Goal: Find specific page/section

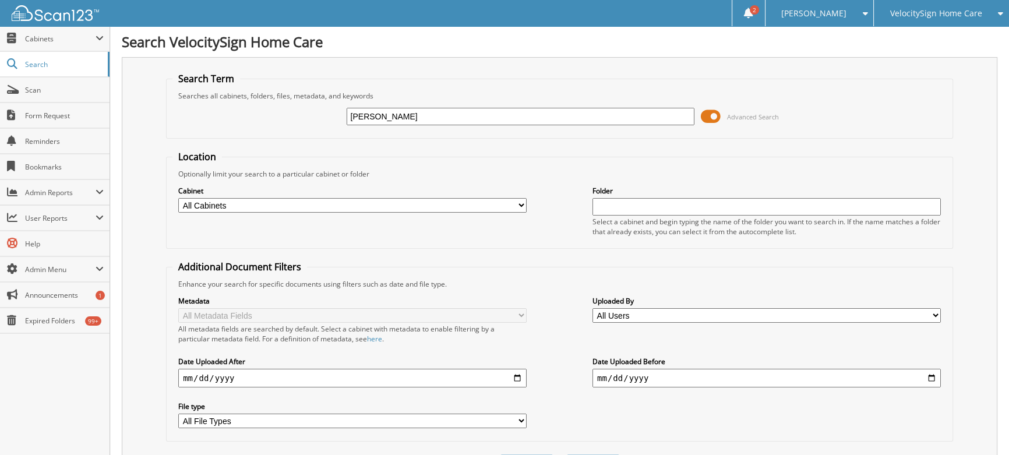
type input "[PERSON_NAME]"
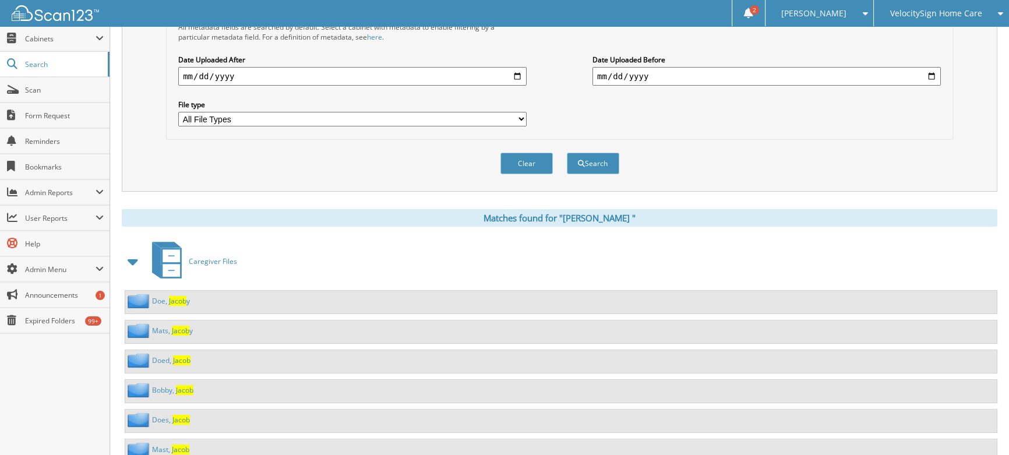
scroll to position [318, 0]
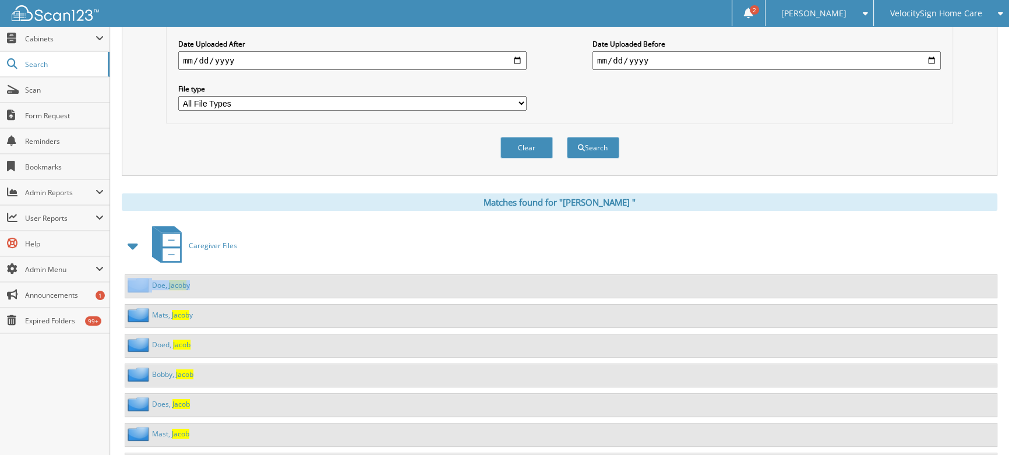
drag, startPoint x: 208, startPoint y: 282, endPoint x: 143, endPoint y: 282, distance: 65.3
click at [143, 282] on div "D o e , J a c o b y" at bounding box center [561, 286] width 872 height 23
drag, startPoint x: 194, startPoint y: 307, endPoint x: 149, endPoint y: 308, distance: 44.9
click at [149, 308] on div "M a t s , J a c o b y" at bounding box center [561, 316] width 872 height 23
drag, startPoint x: 195, startPoint y: 339, endPoint x: 141, endPoint y: 336, distance: 54.3
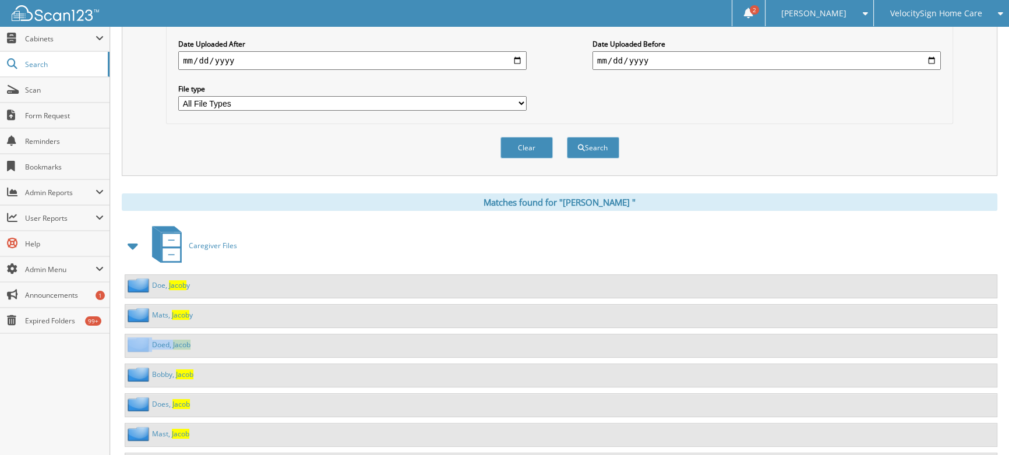
click at [141, 336] on div "D o e d , J [PERSON_NAME]" at bounding box center [561, 346] width 872 height 23
drag, startPoint x: 195, startPoint y: 372, endPoint x: 144, endPoint y: 362, distance: 52.2
click at [144, 364] on div "B o b b y , J [PERSON_NAME]" at bounding box center [561, 375] width 872 height 23
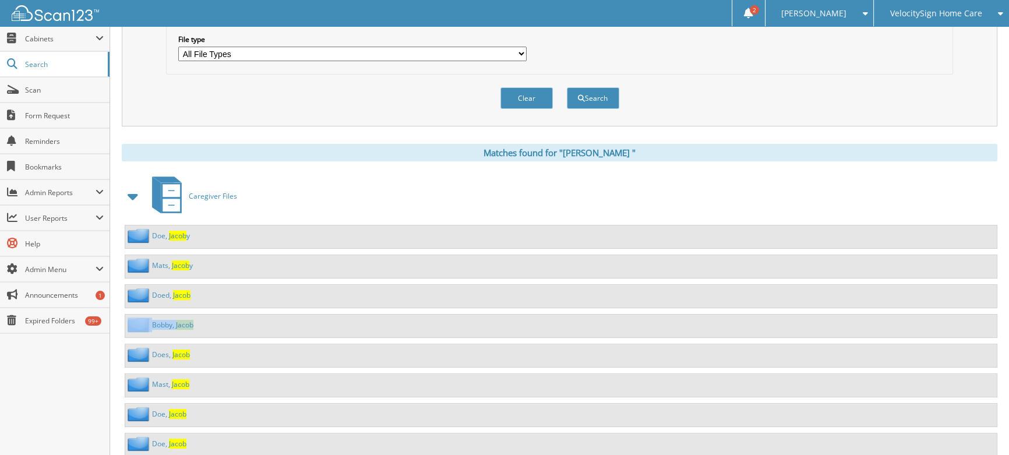
scroll to position [371, 0]
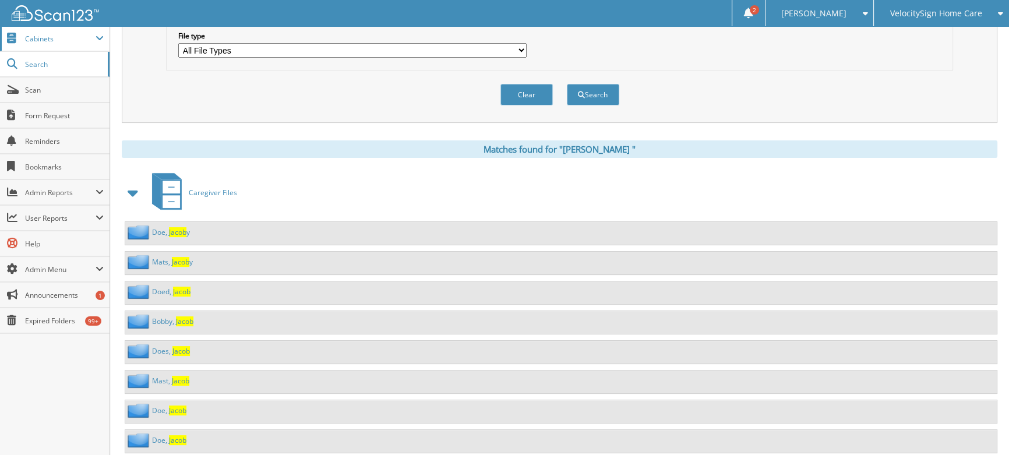
click at [66, 36] on span "Cabinets" at bounding box center [60, 39] width 71 height 10
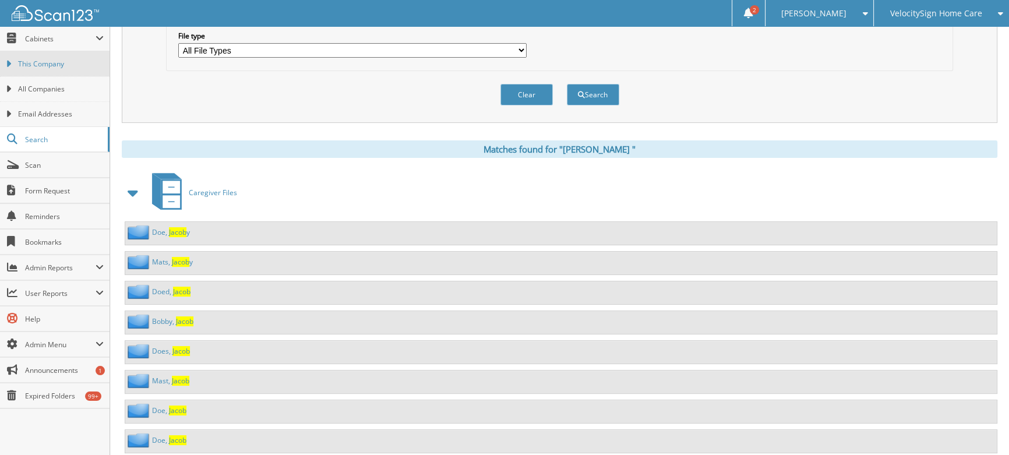
click at [72, 56] on link "This Company" at bounding box center [55, 63] width 110 height 25
